Goal: Information Seeking & Learning: Learn about a topic

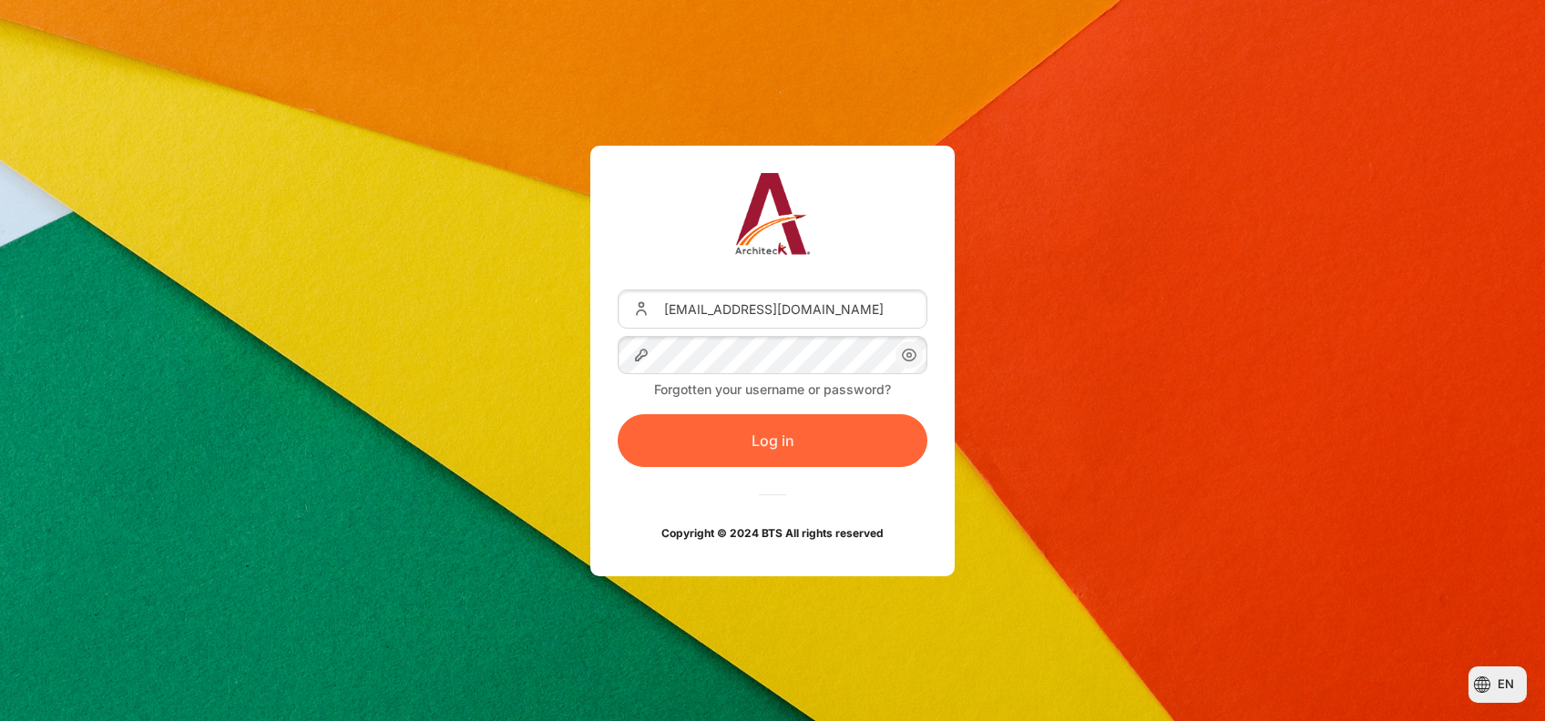
click at [755, 439] on button "Log in" at bounding box center [773, 440] width 310 height 53
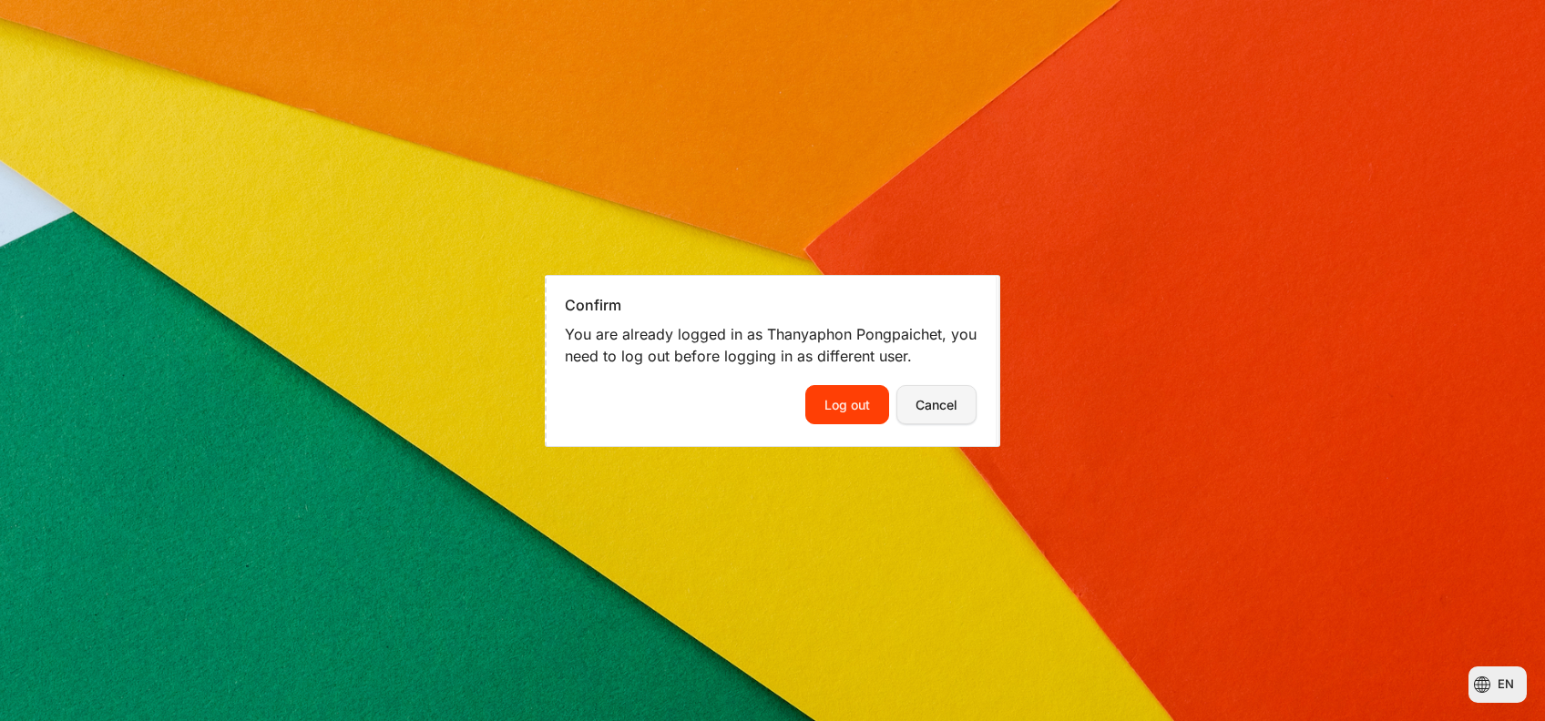
click at [918, 408] on button "Cancel" at bounding box center [936, 404] width 80 height 38
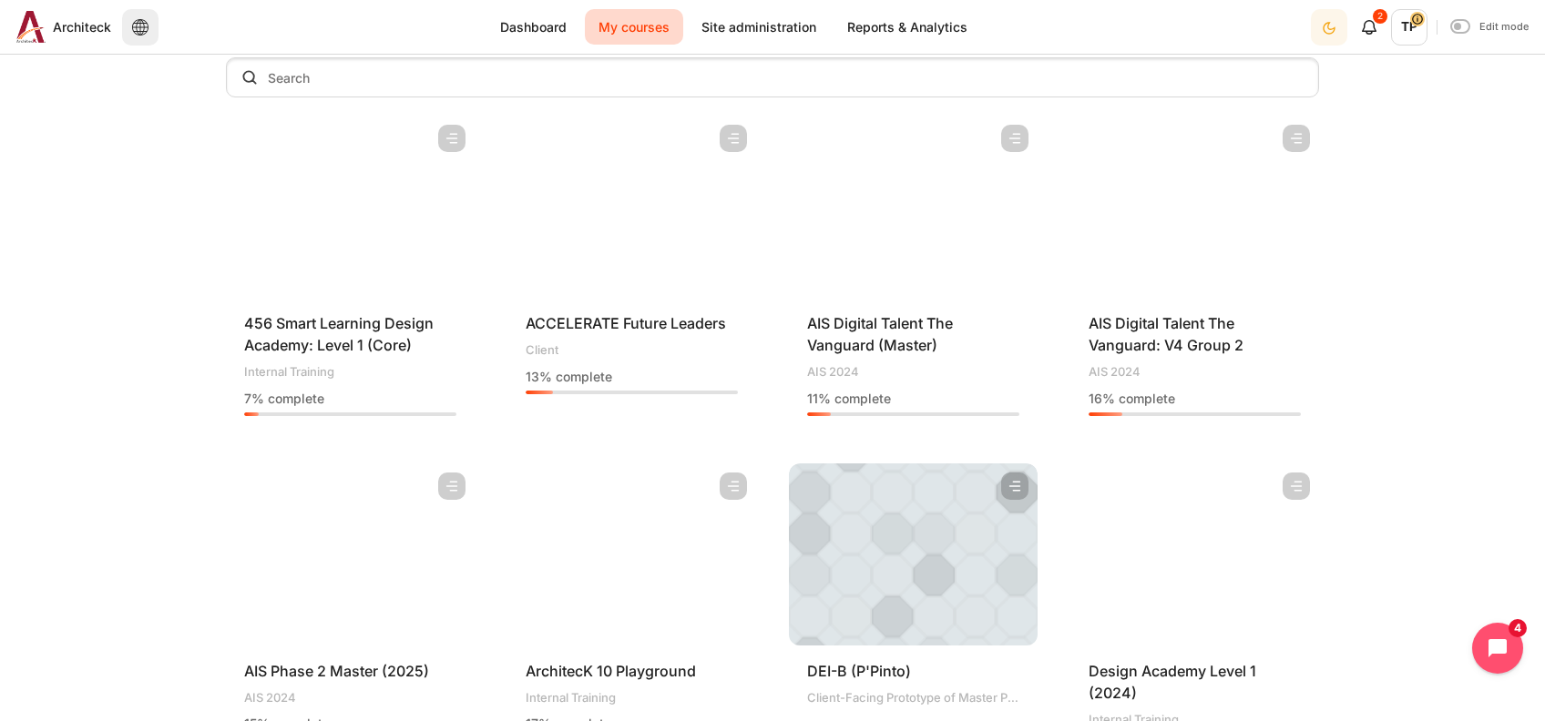
scroll to position [282, 0]
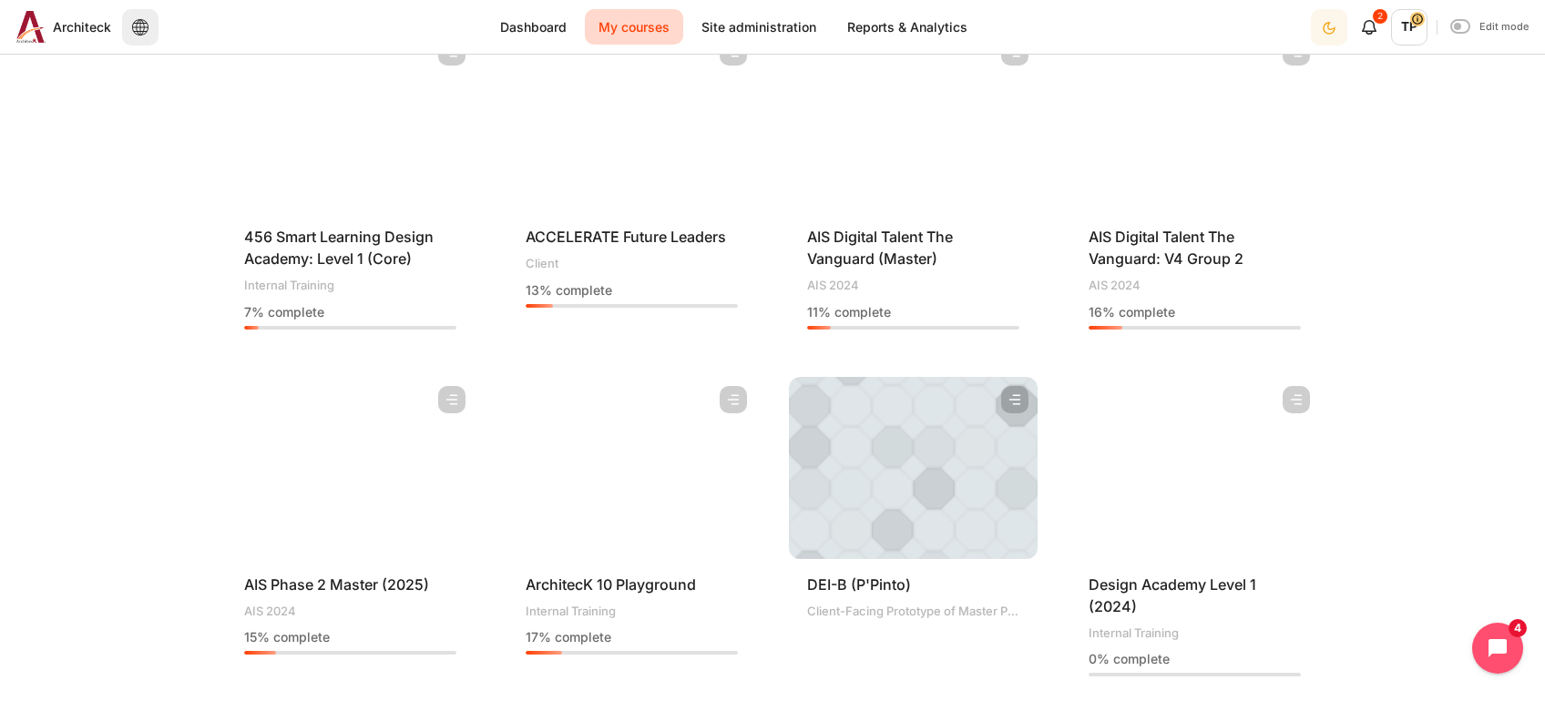
click at [282, 501] on figure "Content" at bounding box center [350, 468] width 249 height 182
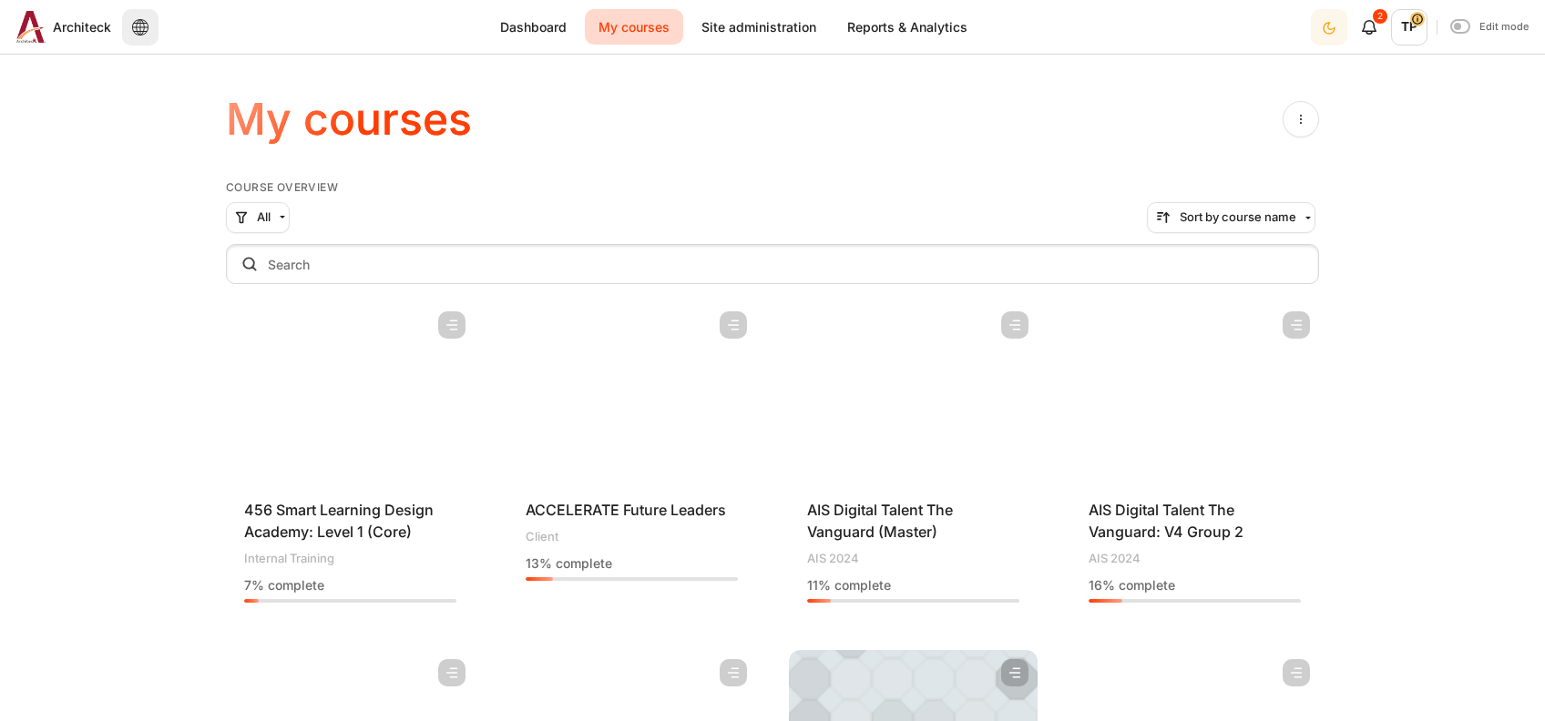
scroll to position [12, 0]
click at [1178, 412] on figure "Content" at bounding box center [1194, 391] width 249 height 182
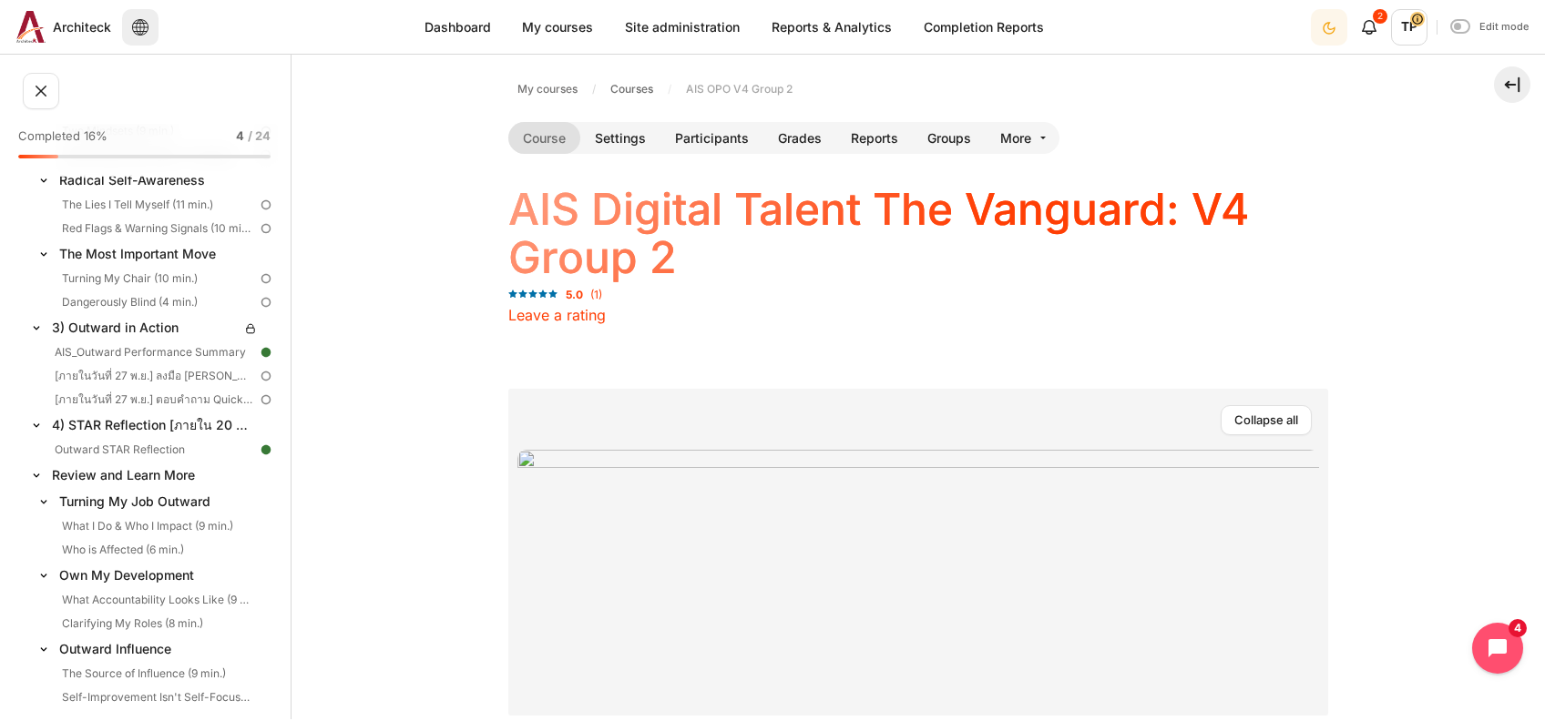
scroll to position [954, 0]
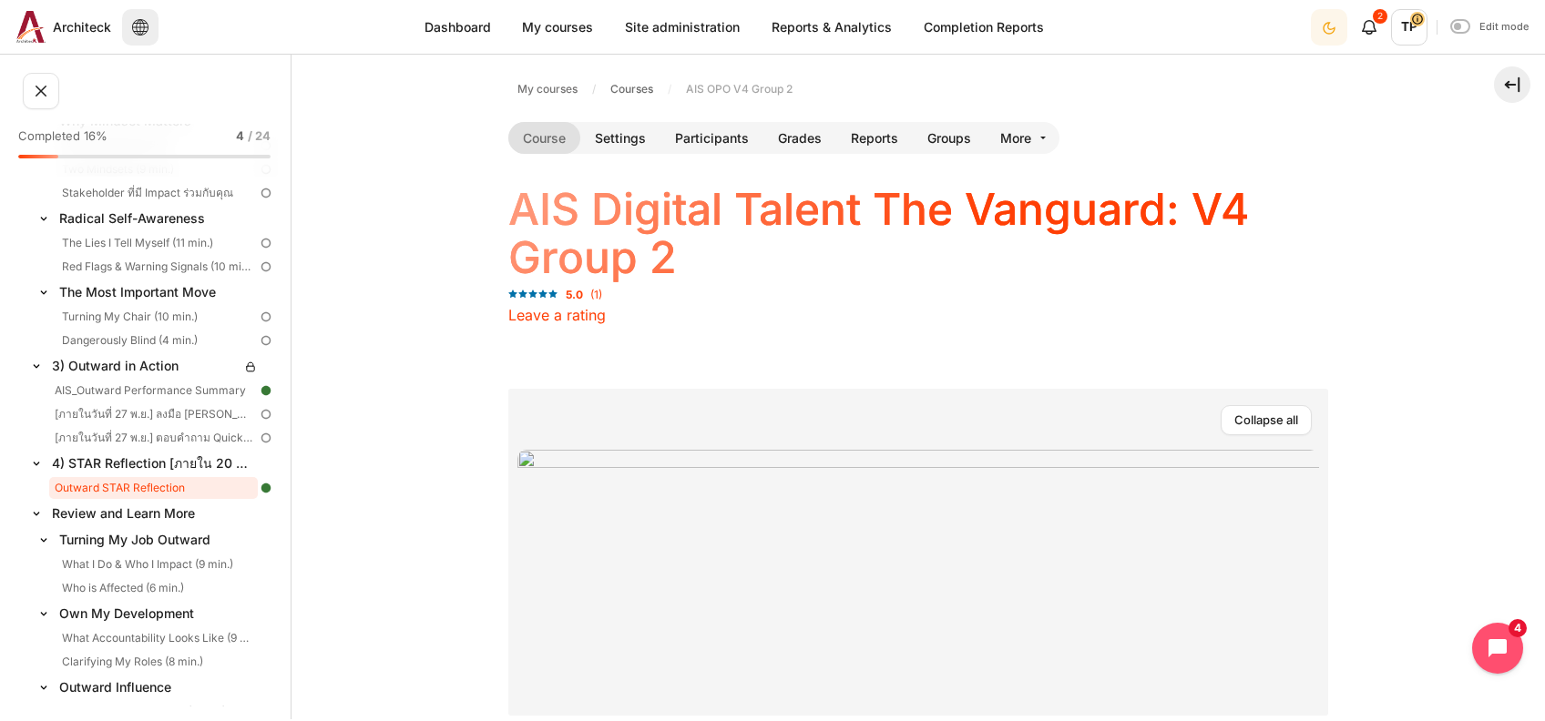
click at [110, 495] on link "Outward STAR Reflection" at bounding box center [153, 488] width 209 height 22
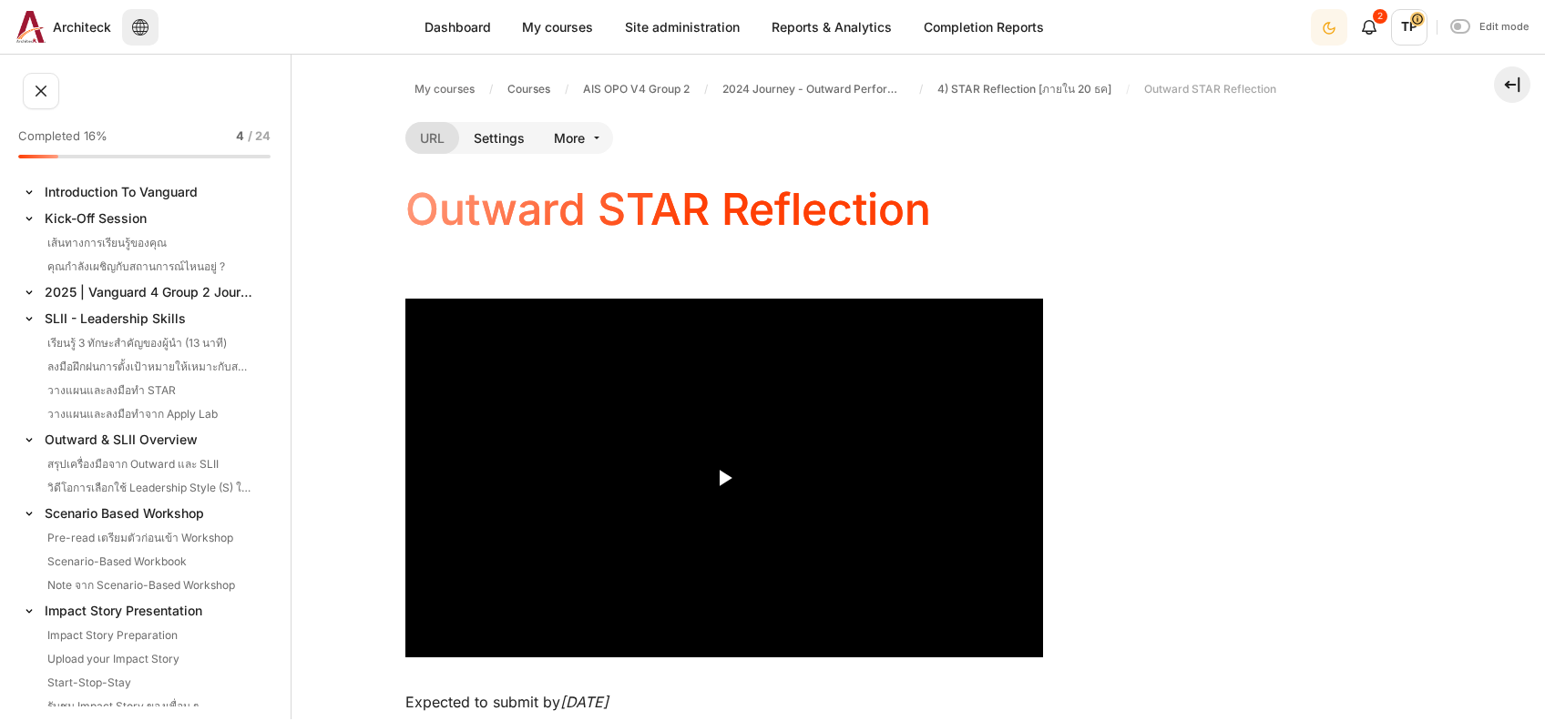
scroll to position [1027, 0]
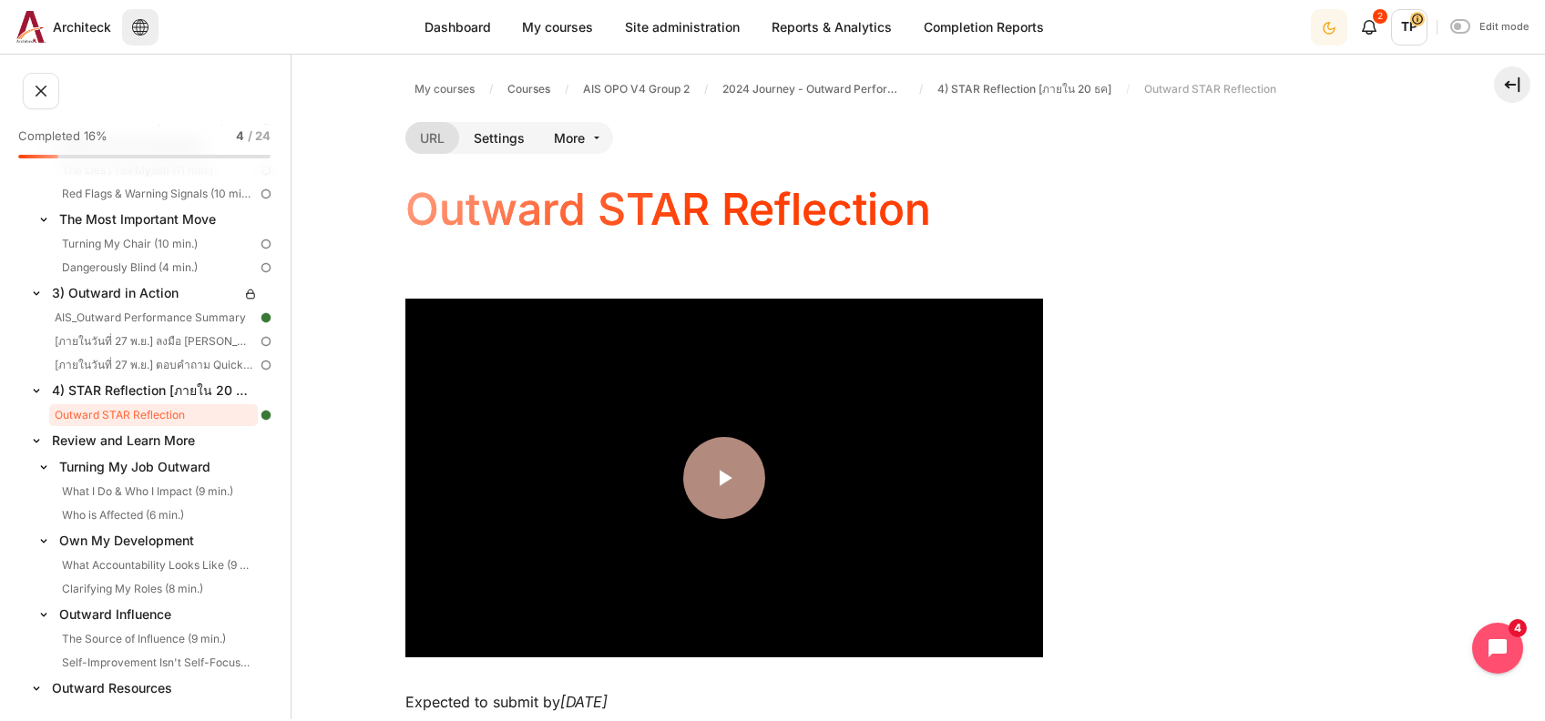
click at [713, 445] on button "Play Video" at bounding box center [724, 478] width 82 height 82
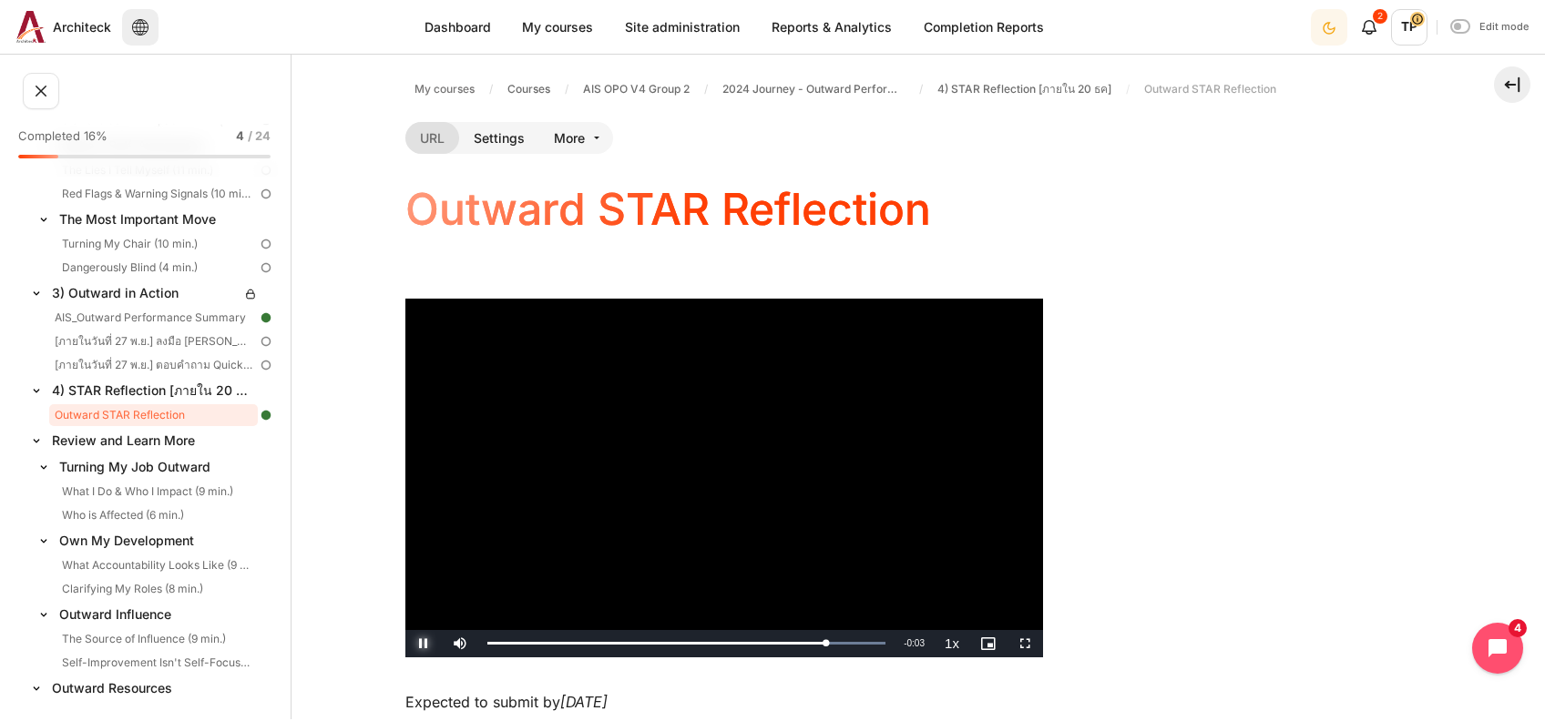
click at [430, 644] on span "Video Player" at bounding box center [423, 644] width 36 height 0
drag, startPoint x: 588, startPoint y: 645, endPoint x: 362, endPoint y: 640, distance: 226.9
click at [362, 640] on section "My courses Courses AIS OPO V4 Group 2 2024 Journey - Outward Performance 4) STA…" at bounding box center [919, 537] width 1254 height 939
click at [429, 644] on span "Video Player" at bounding box center [423, 644] width 36 height 0
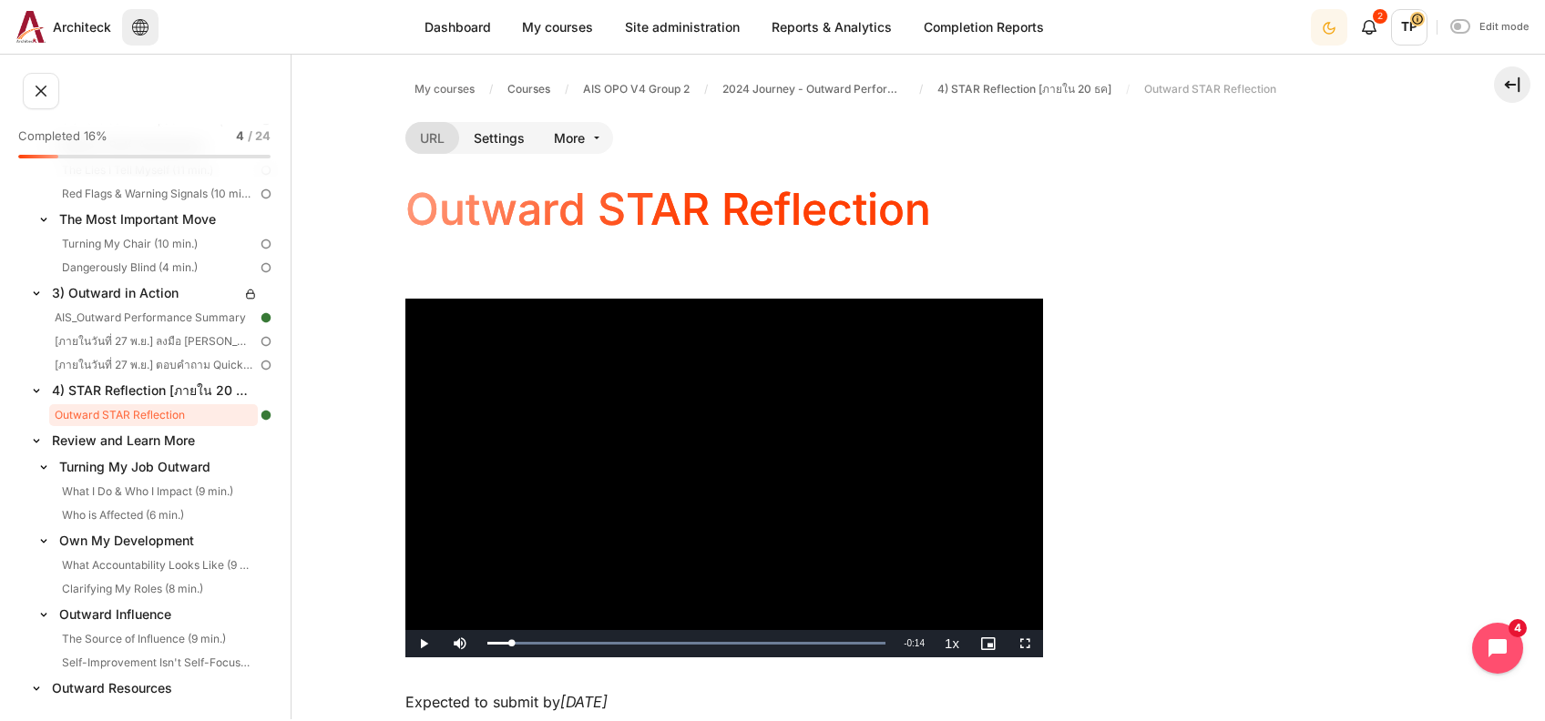
drag, startPoint x: 1517, startPoint y: 450, endPoint x: 1464, endPoint y: 503, distance: 74.7
click at [1516, 447] on section "My courses Courses AIS OPO V4 Group 2 2024 Journey - Outward Performance 4) STA…" at bounding box center [919, 537] width 1254 height 939
